Goal: Information Seeking & Learning: Learn about a topic

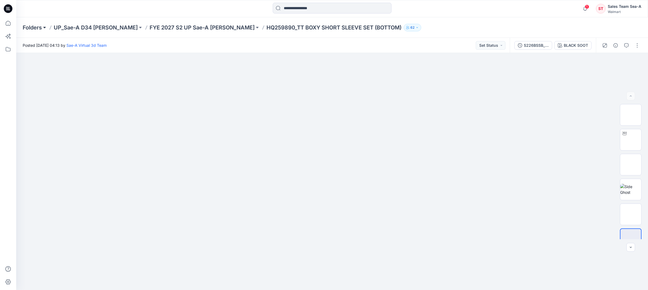
click at [45, 29] on button at bounding box center [44, 28] width 5 height 8
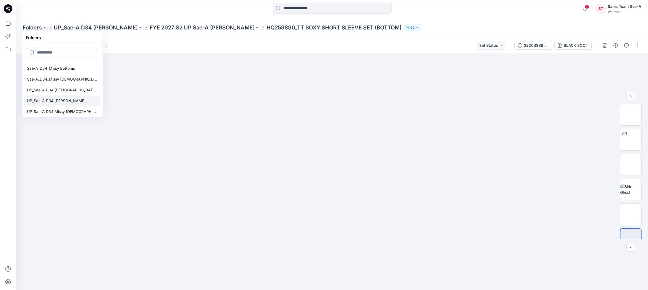
scroll to position [10, 0]
click at [78, 90] on p "UP_Sae-A D34 [DEMOGRAPHIC_DATA] Knit Tops" at bounding box center [62, 88] width 70 height 6
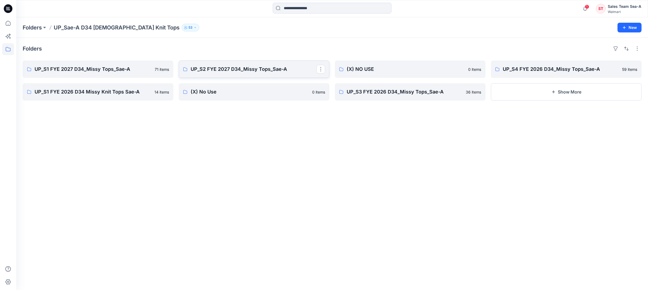
click at [227, 70] on p "UP_S2 FYE 2027 D34_Missy Tops_Sae-A" at bounding box center [254, 69] width 126 height 8
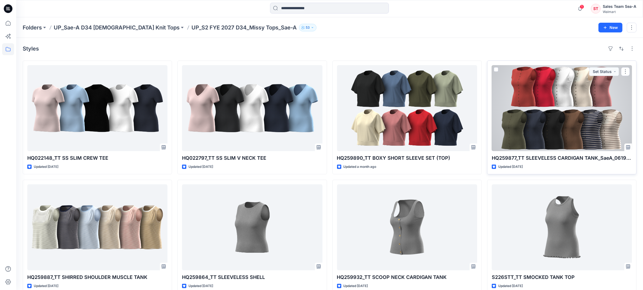
click at [549, 100] on div at bounding box center [562, 108] width 140 height 86
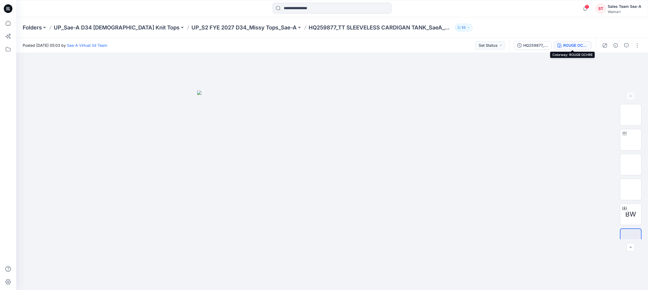
click at [571, 43] on div "ROUGE OCHRE" at bounding box center [575, 45] width 25 height 6
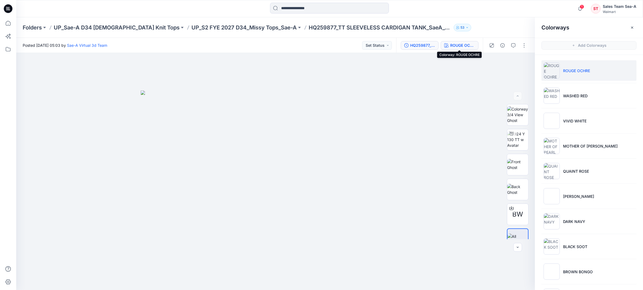
click at [420, 45] on div "HQ259877_FULL COLORWAYS" at bounding box center [422, 45] width 25 height 6
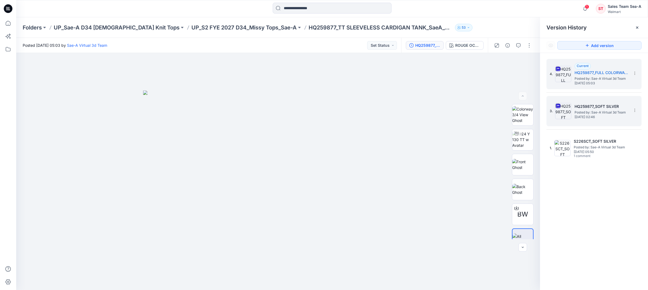
click at [609, 117] on span "[DATE] 02:46" at bounding box center [601, 117] width 54 height 4
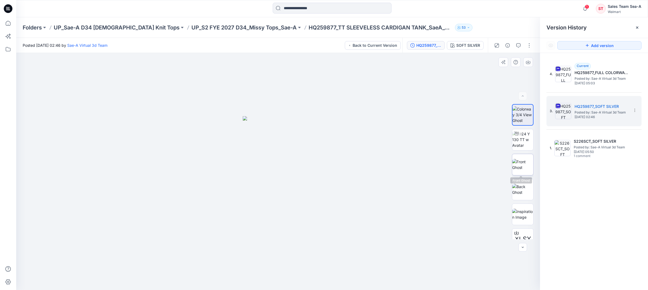
click at [523, 159] on img at bounding box center [522, 164] width 21 height 11
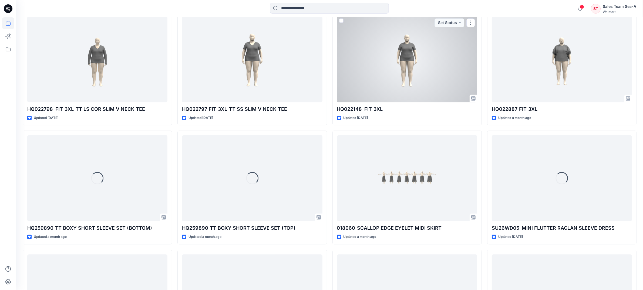
scroll to position [1709, 0]
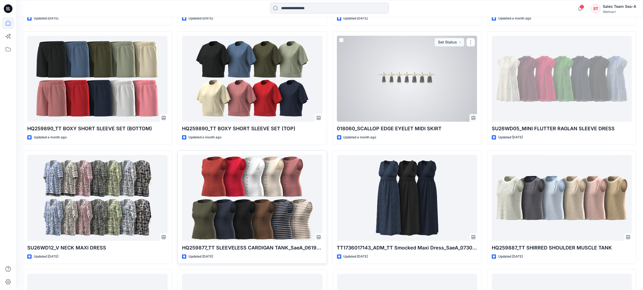
click at [243, 205] on div at bounding box center [252, 198] width 140 height 86
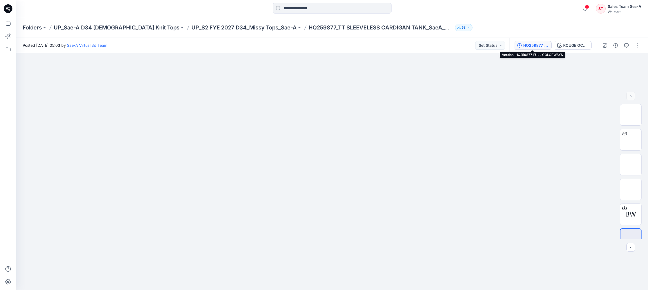
click at [544, 45] on div "HQ259877_FULL COLORWAYS" at bounding box center [535, 45] width 25 height 6
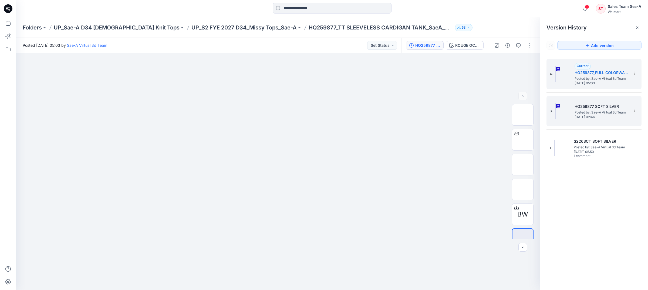
click at [596, 113] on span "Posted by: Sae-A Virtual 3d Team" at bounding box center [601, 112] width 54 height 5
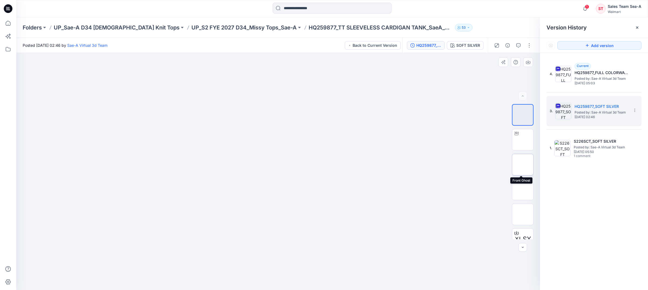
click at [523, 164] on img at bounding box center [523, 164] width 0 height 0
click at [531, 60] on button "button" at bounding box center [528, 62] width 10 height 10
click at [518, 190] on img at bounding box center [522, 189] width 21 height 11
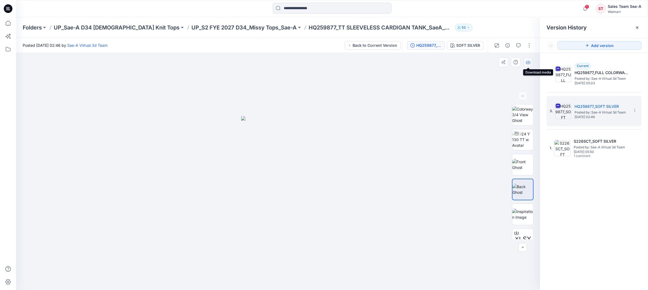
click at [527, 62] on icon "button" at bounding box center [528, 62] width 4 height 4
click at [46, 26] on button at bounding box center [44, 28] width 5 height 8
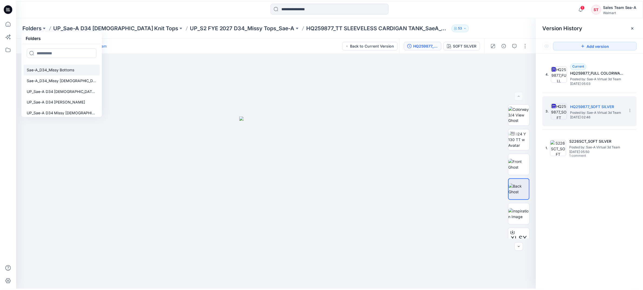
scroll to position [10, 0]
click at [66, 111] on p "UP_Sae-A D34 Missy [DEMOGRAPHIC_DATA] Dresses" at bounding box center [62, 109] width 70 height 6
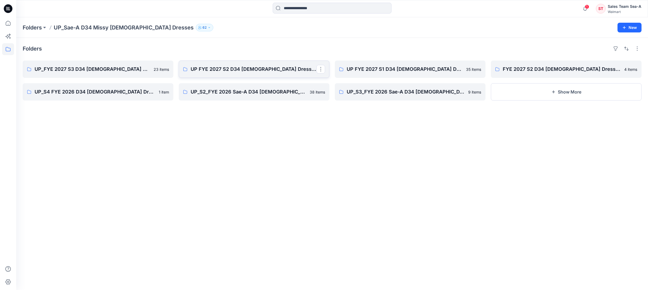
click at [235, 65] on p "UP FYE 2027 S2 D34 Ladies Dresses" at bounding box center [254, 69] width 126 height 8
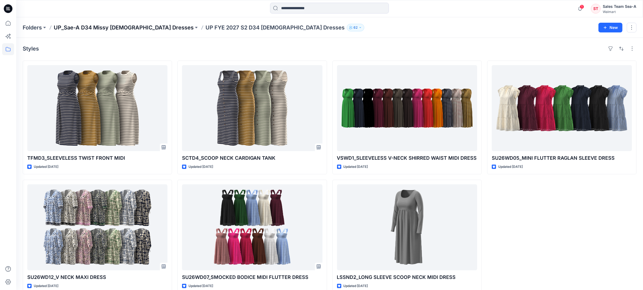
click at [141, 29] on p "UP_Sae-A D34 Missy [DEMOGRAPHIC_DATA] Dresses" at bounding box center [124, 28] width 140 height 8
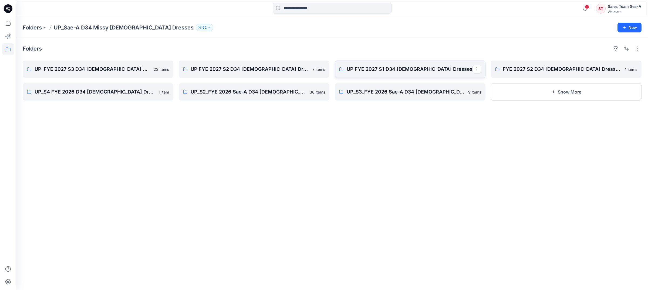
click at [375, 71] on p "UP FYE 2027 S1 D34 Ladies Dresses" at bounding box center [410, 69] width 126 height 8
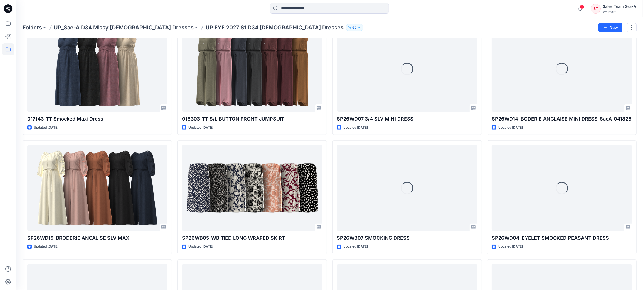
scroll to position [422, 0]
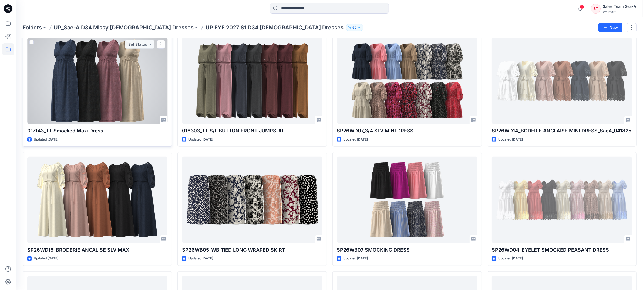
click at [145, 67] on div at bounding box center [97, 81] width 140 height 86
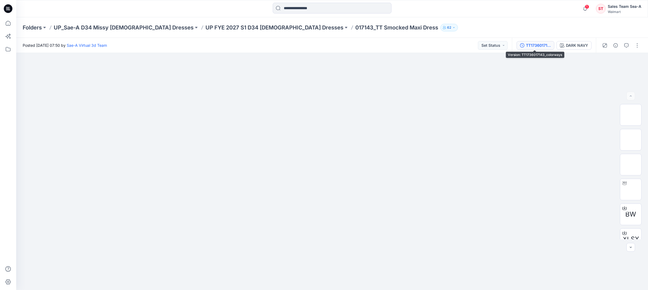
click at [539, 42] on div "TT1736017143_colorways" at bounding box center [538, 45] width 25 height 6
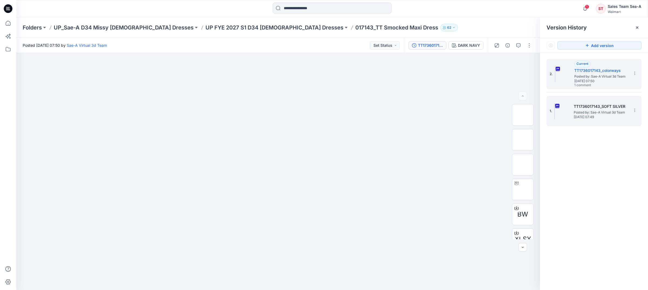
click at [610, 101] on div "1. TT1736017143_SOFT SILVER Posted by: Sae-A Virtual 3d Team Monday, May 12, 20…" at bounding box center [590, 111] width 81 height 26
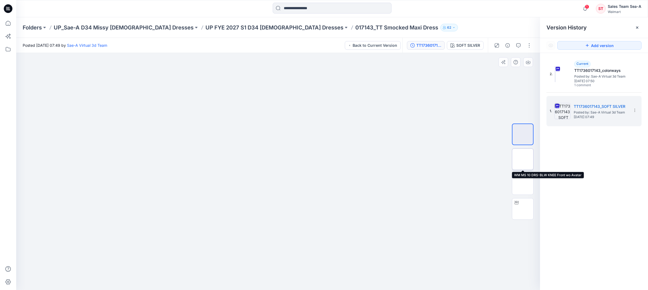
click at [523, 159] on img at bounding box center [523, 159] width 0 height 0
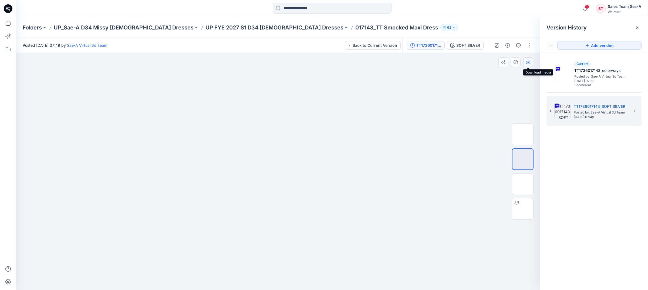
click at [528, 61] on icon "button" at bounding box center [528, 61] width 2 height 3
click at [523, 184] on img at bounding box center [523, 184] width 0 height 0
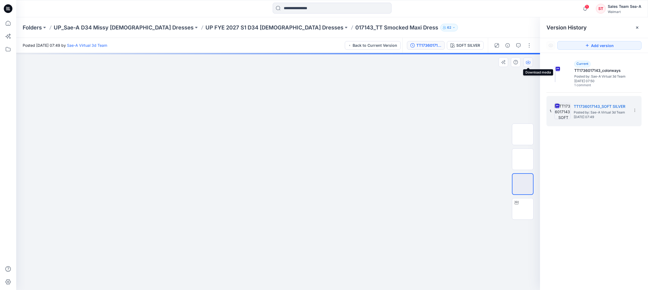
click at [526, 63] on icon "button" at bounding box center [528, 62] width 4 height 3
